Goal: Transaction & Acquisition: Purchase product/service

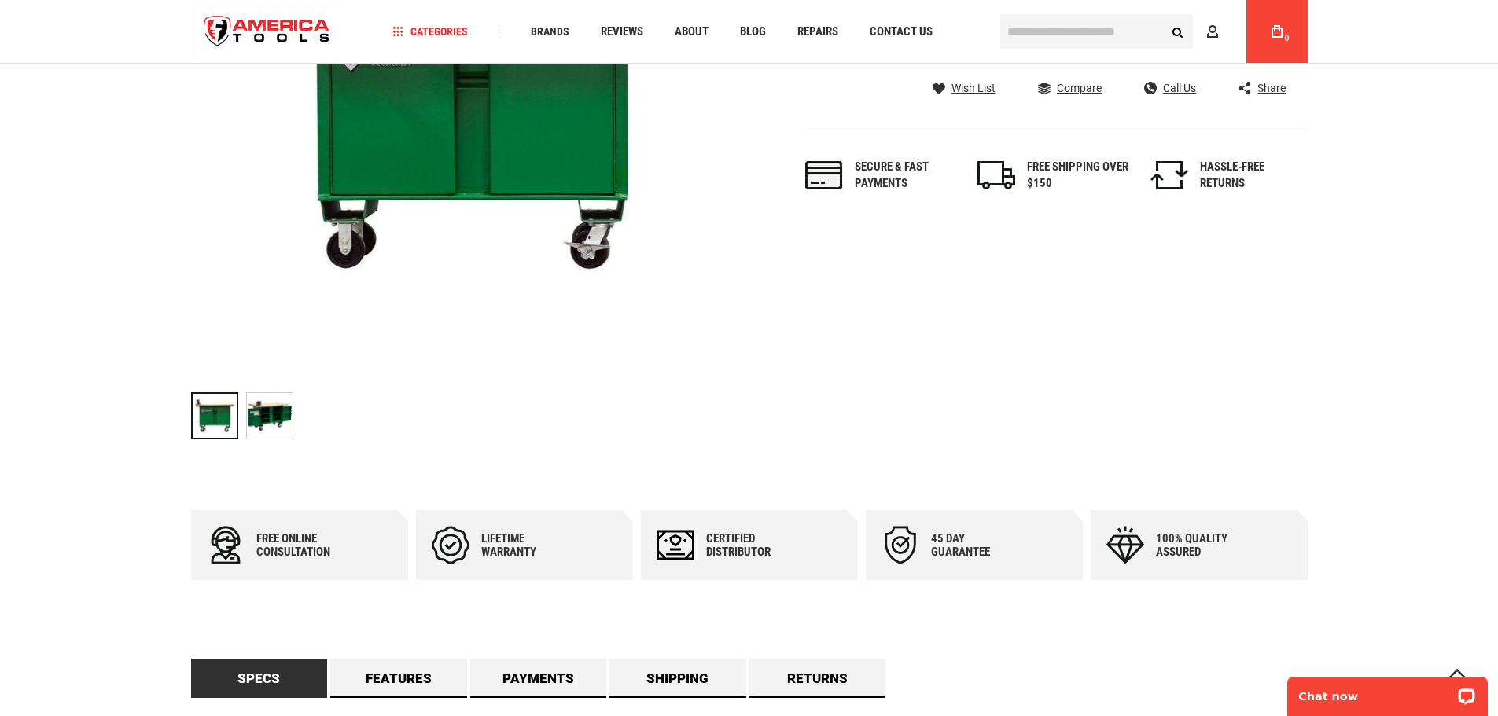
scroll to position [314, 0]
click at [270, 410] on img at bounding box center [270, 415] width 46 height 46
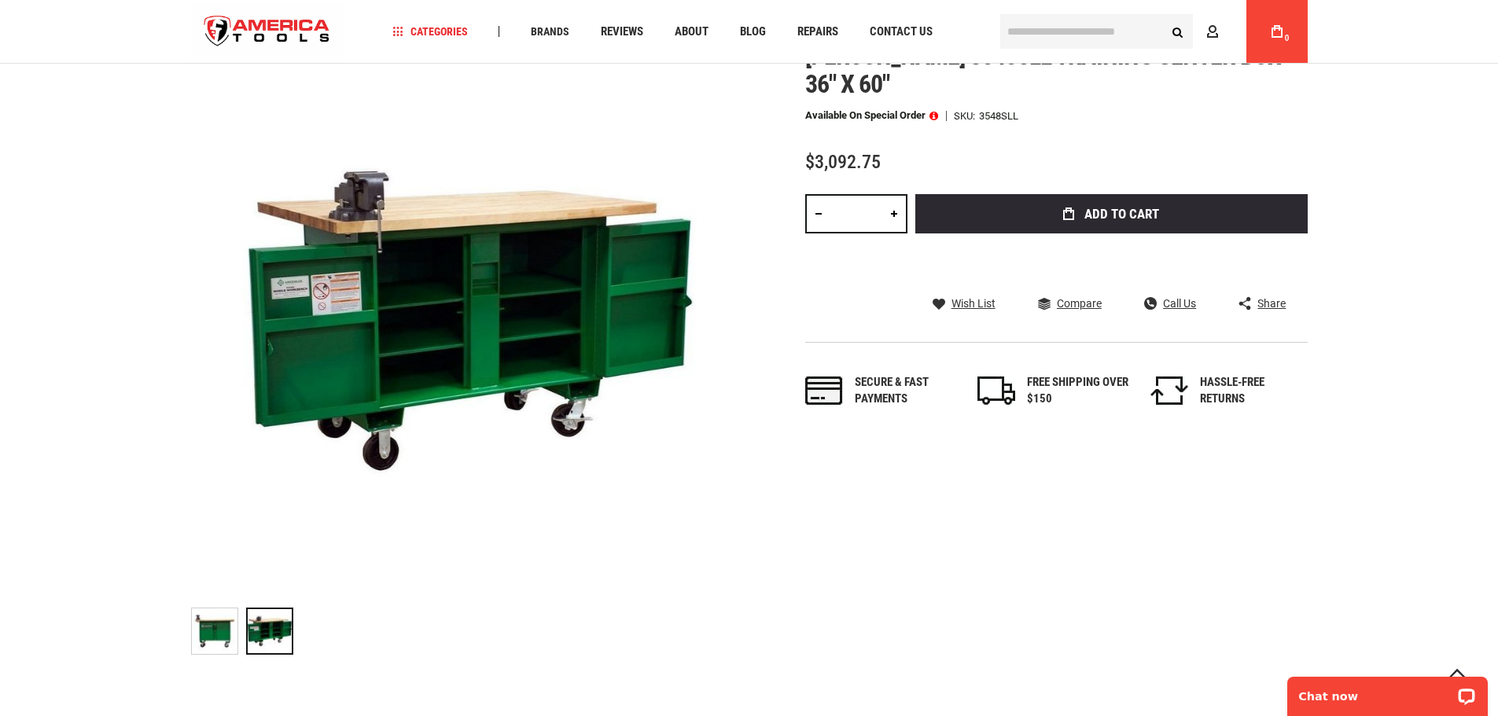
scroll to position [79, 0]
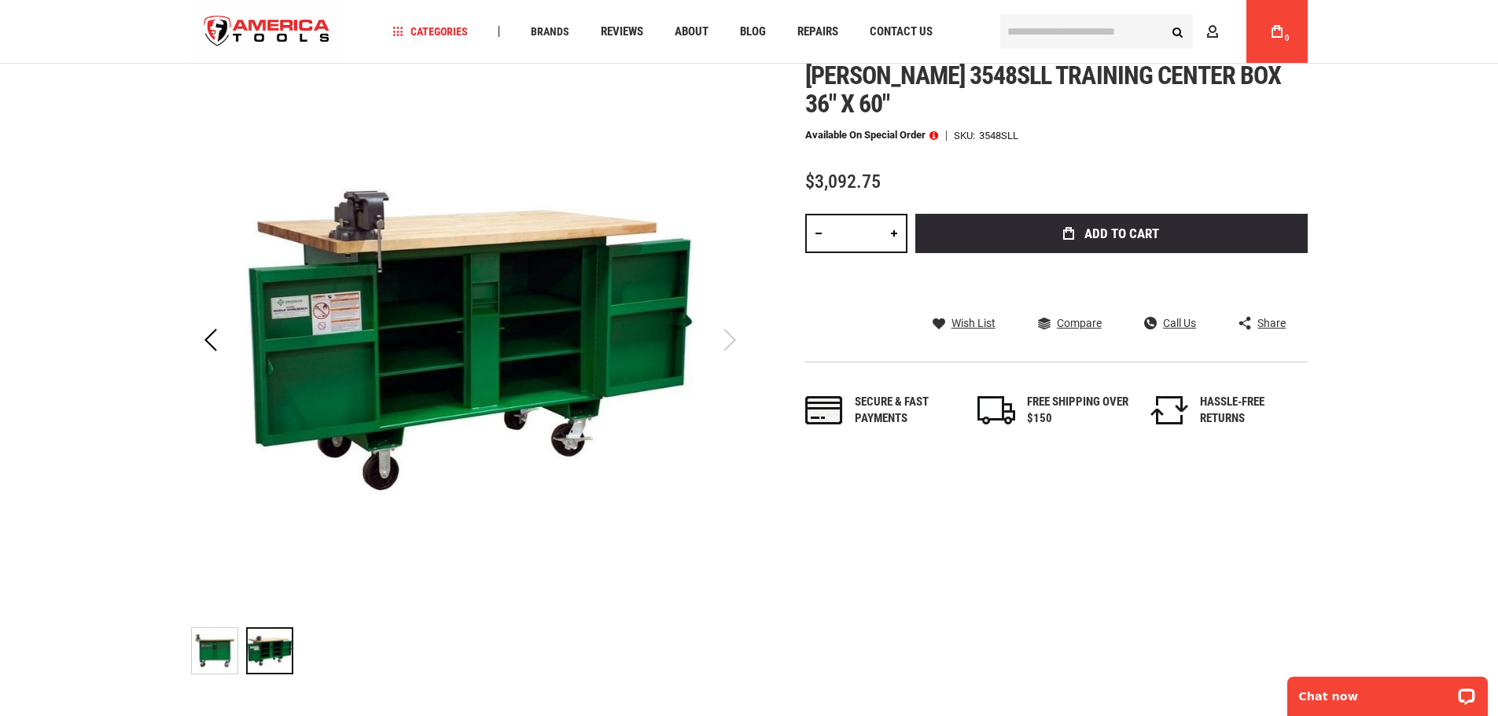
click at [229, 651] on img at bounding box center [215, 651] width 46 height 46
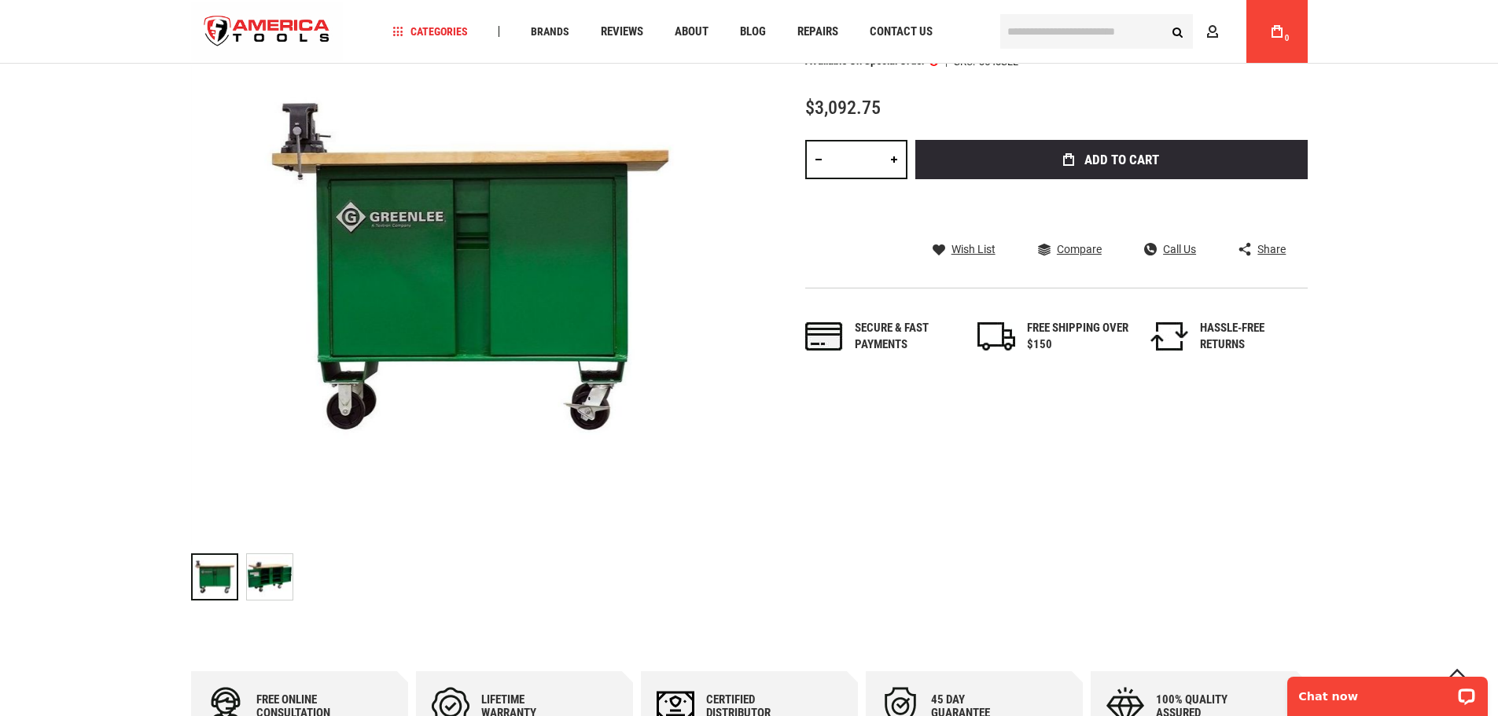
scroll to position [0, 0]
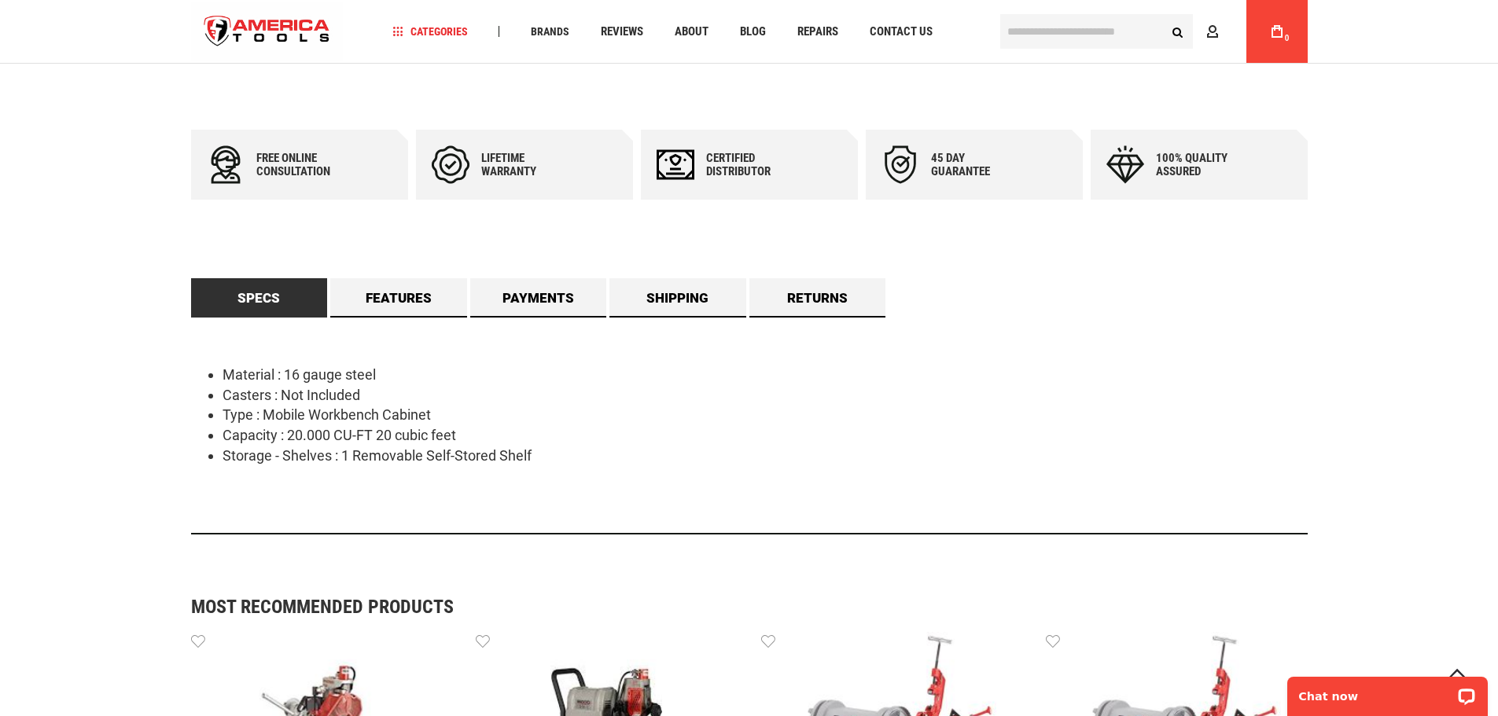
scroll to position [708, 0]
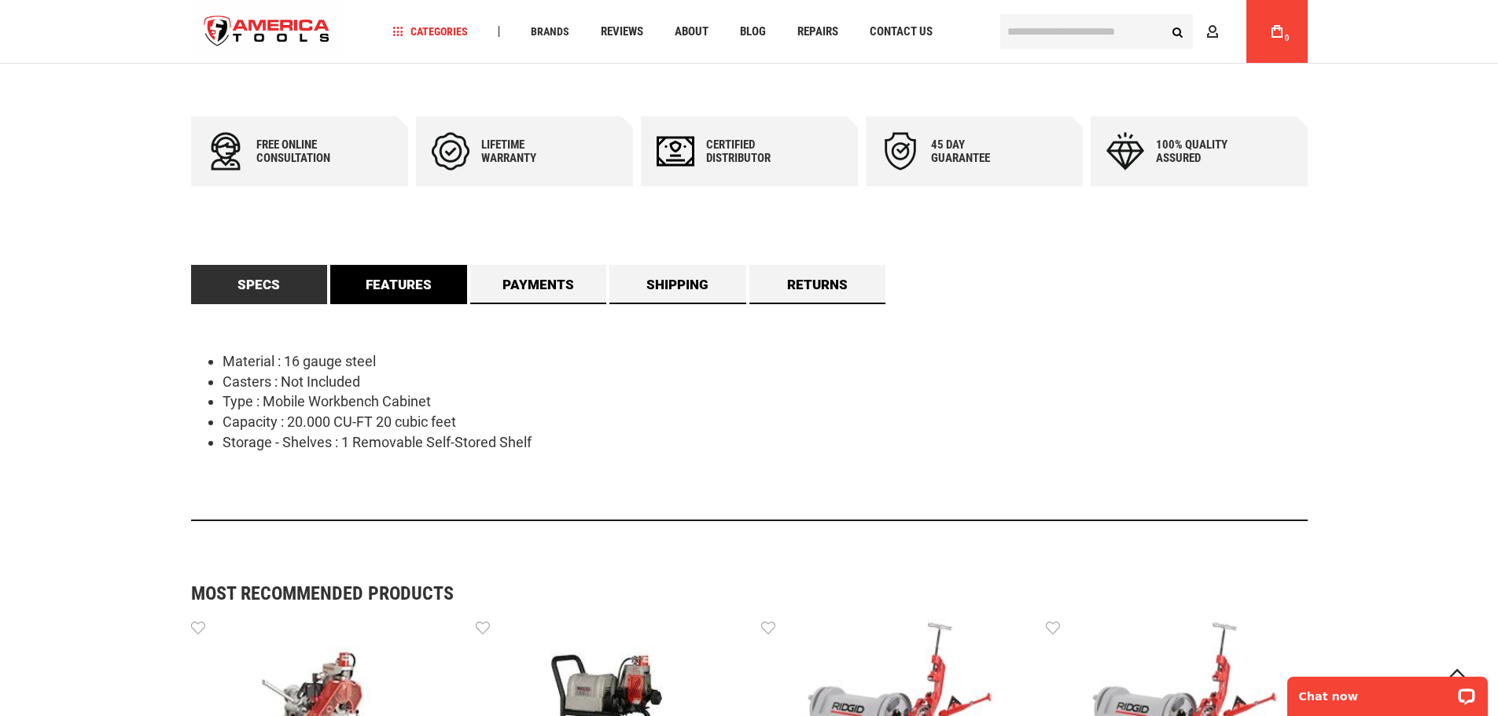
click at [399, 278] on link "Features" at bounding box center [398, 284] width 137 height 39
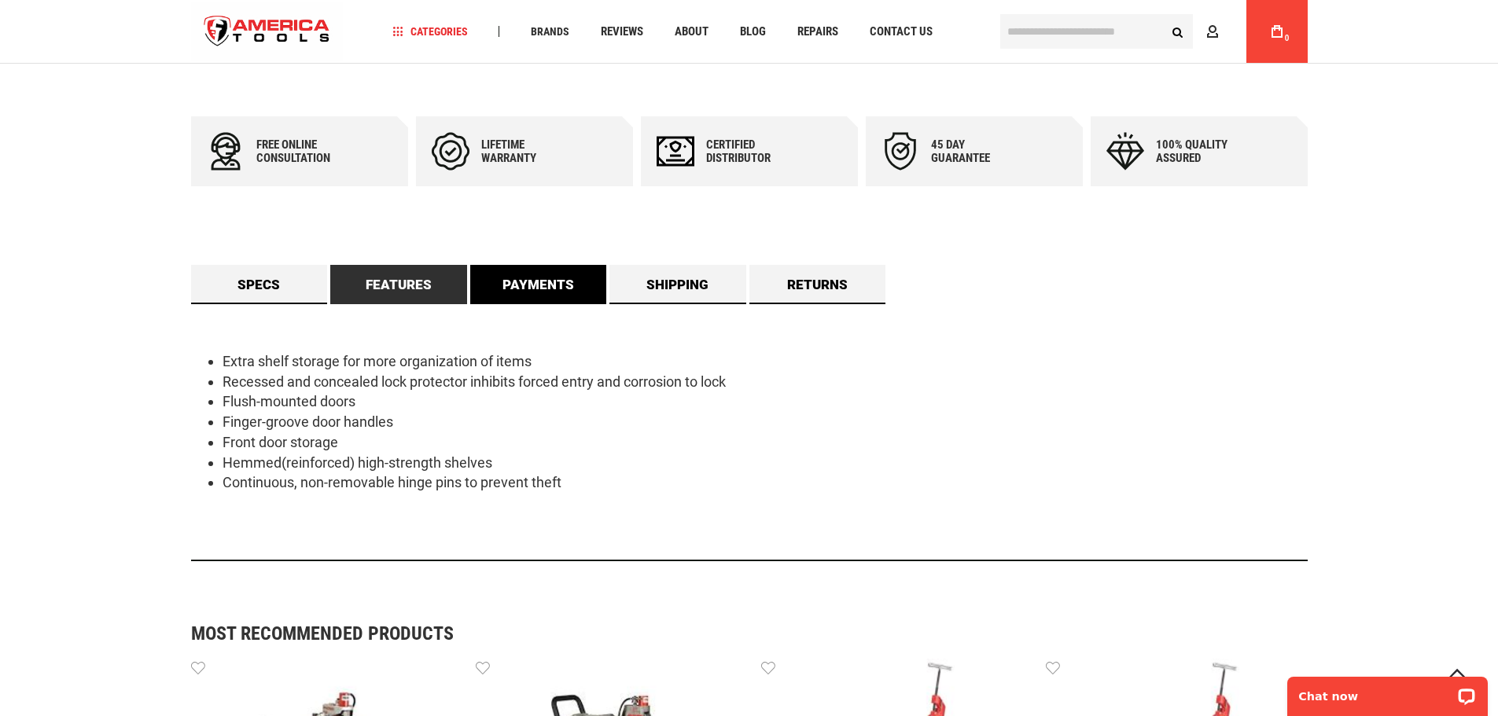
click at [510, 281] on link "Payments" at bounding box center [538, 284] width 137 height 39
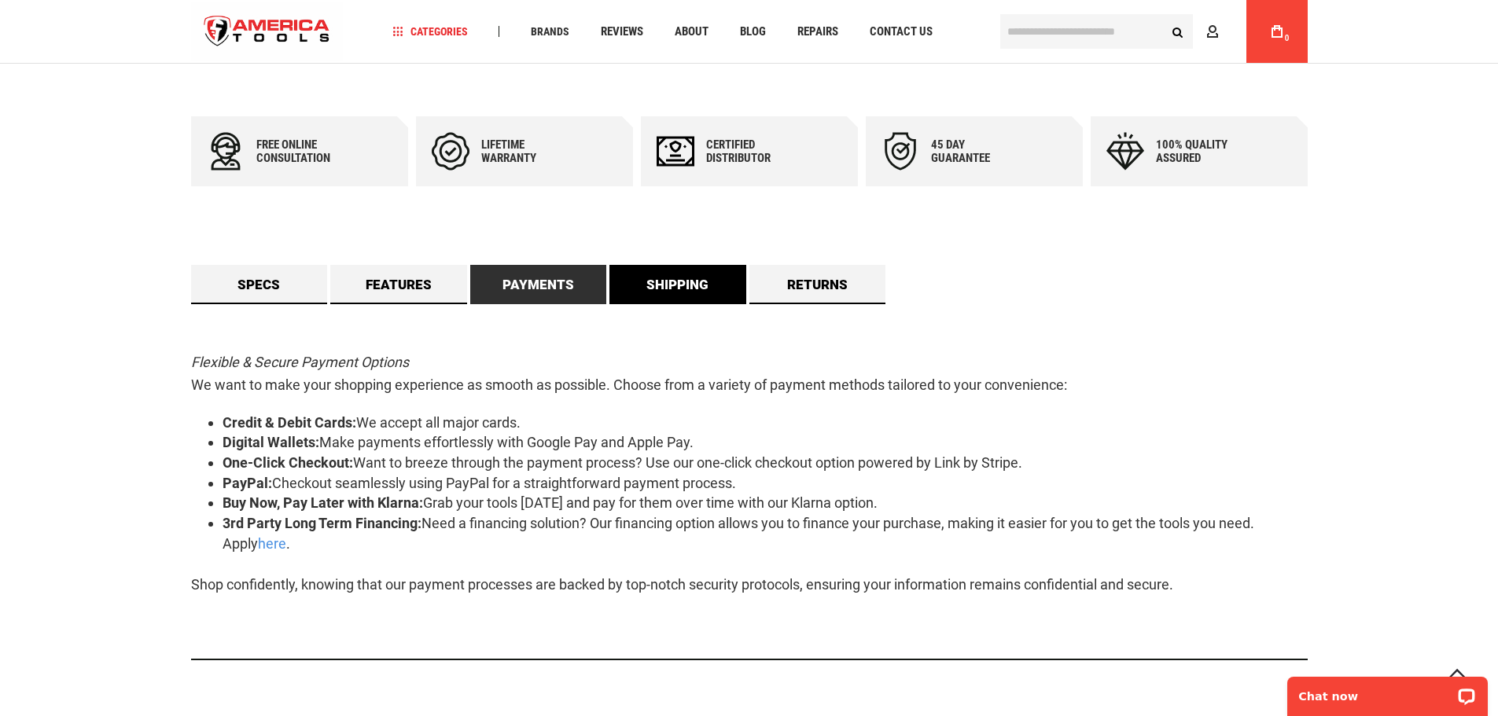
click at [680, 287] on link "Shipping" at bounding box center [677, 284] width 137 height 39
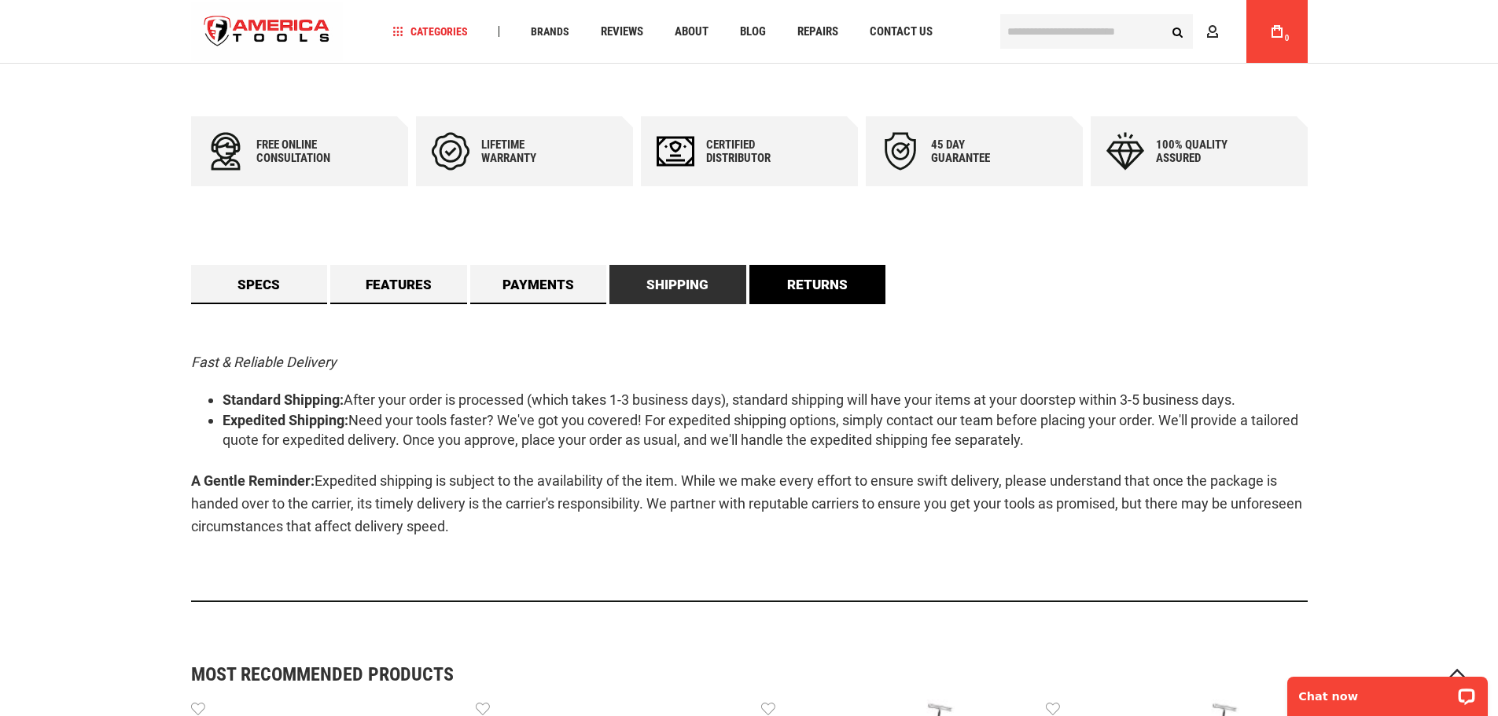
click at [800, 285] on link "Returns" at bounding box center [817, 284] width 137 height 39
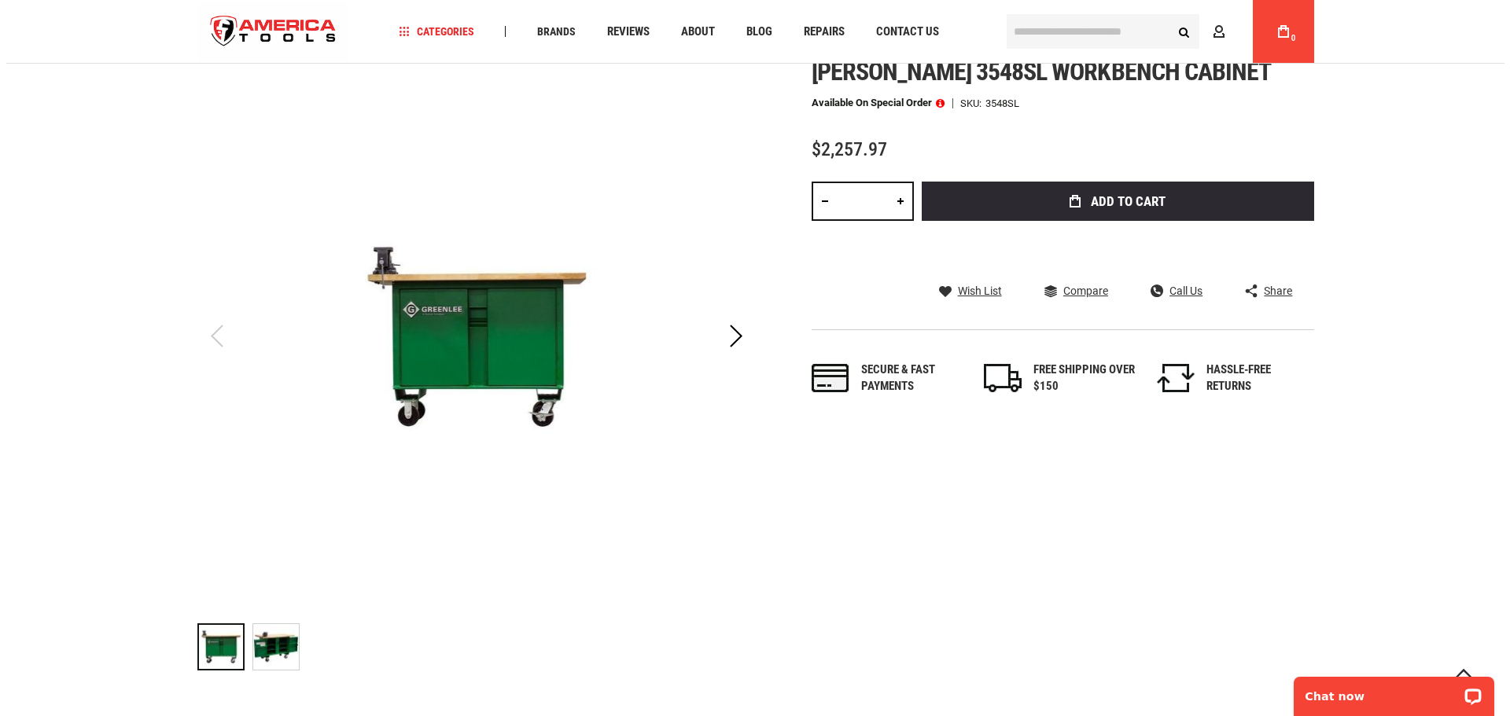
scroll to position [0, 0]
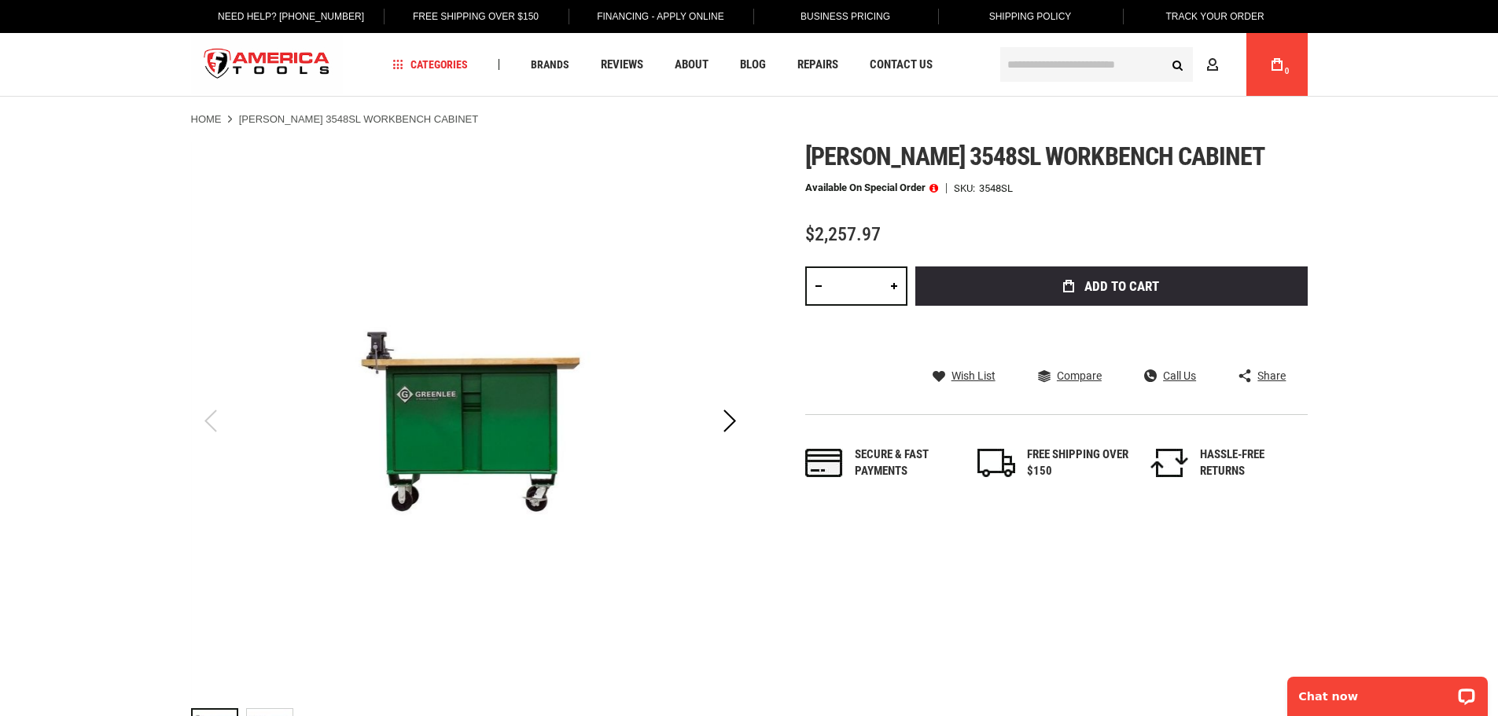
click at [726, 421] on div "Next" at bounding box center [729, 421] width 39 height 55
